Goal: Information Seeking & Learning: Find specific fact

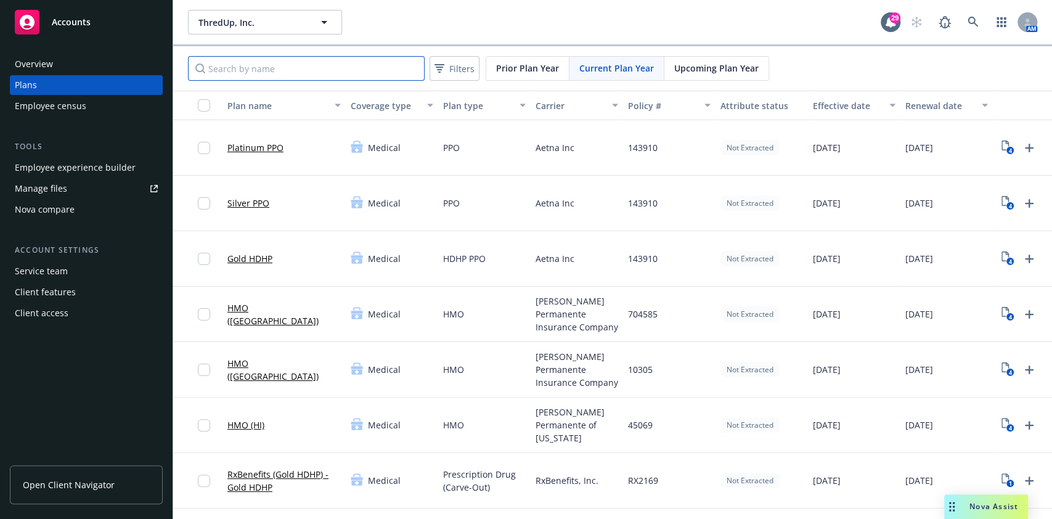
click at [311, 75] on input "Search by name" at bounding box center [306, 68] width 237 height 25
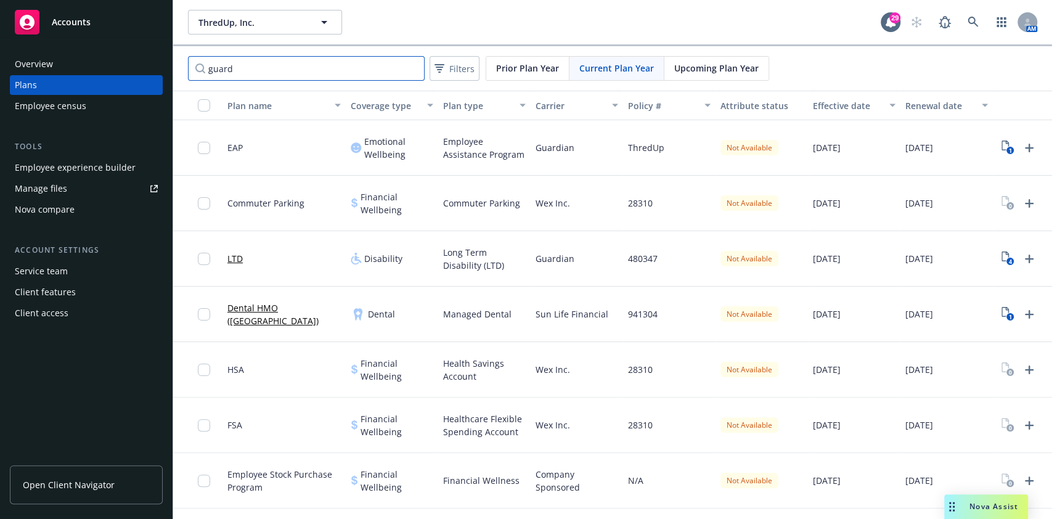
type input "guard"
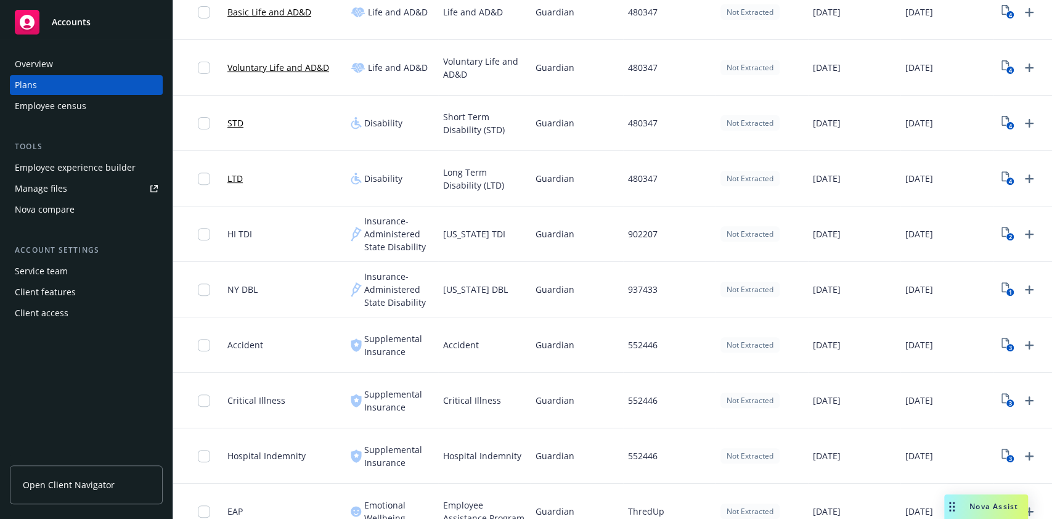
scroll to position [279, 0]
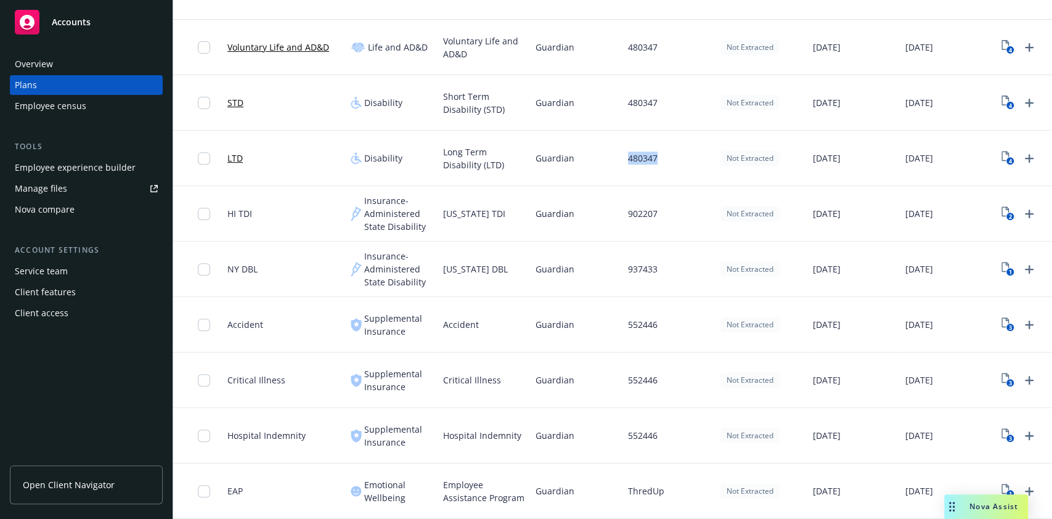
drag, startPoint x: 667, startPoint y: 145, endPoint x: 628, endPoint y: 144, distance: 38.9
click at [628, 144] on div "480347" at bounding box center [669, 158] width 92 height 55
copy span "480347"
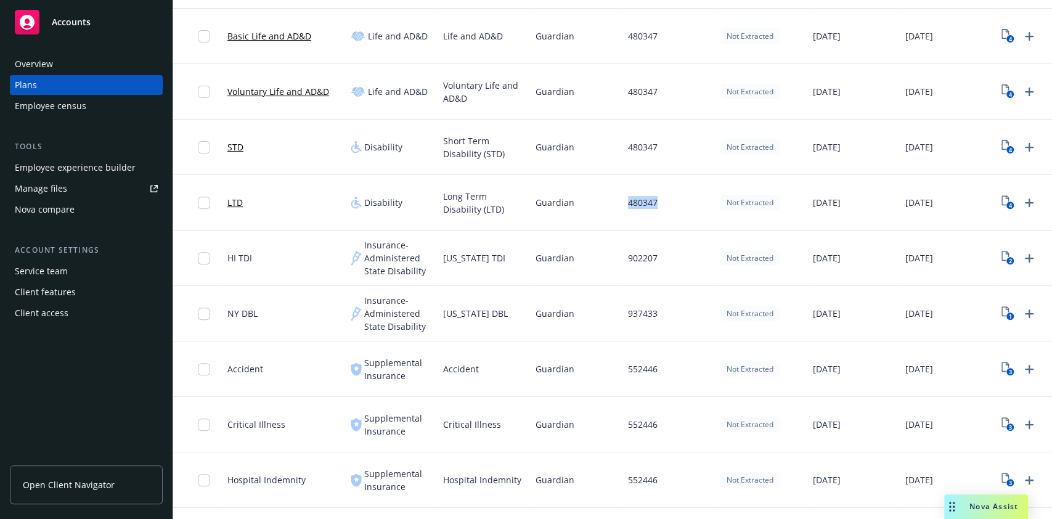
scroll to position [197, 0]
